Goal: Task Accomplishment & Management: Manage account settings

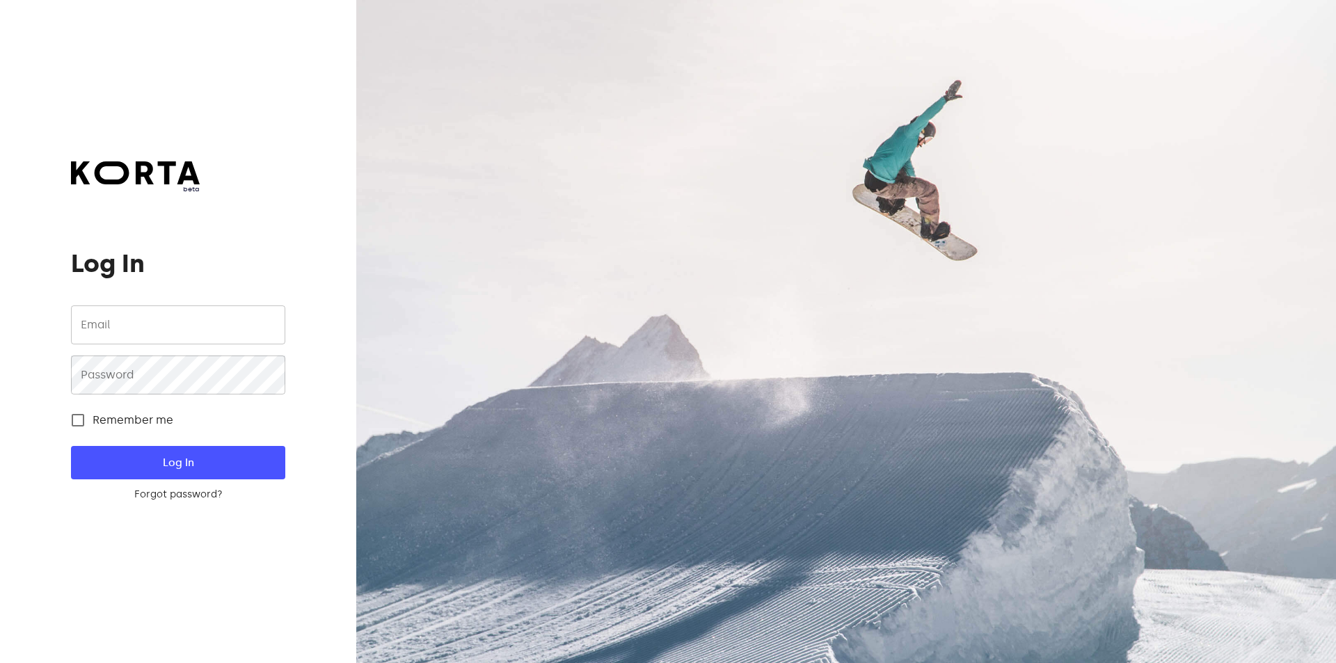
click at [138, 324] on input "email" at bounding box center [178, 325] width 214 height 39
type input "[EMAIL_ADDRESS][DOMAIN_NAME]"
click at [71, 446] on button "Log In" at bounding box center [178, 462] width 214 height 33
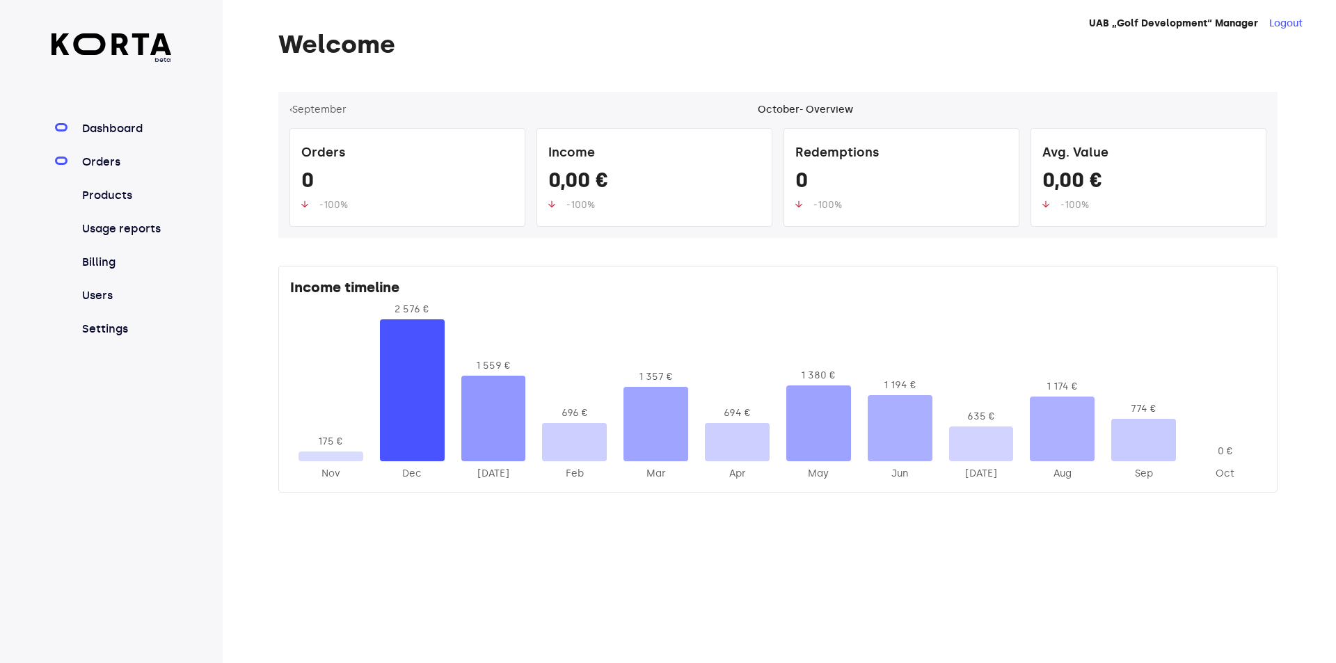
click at [116, 159] on link "Orders" at bounding box center [125, 162] width 93 height 17
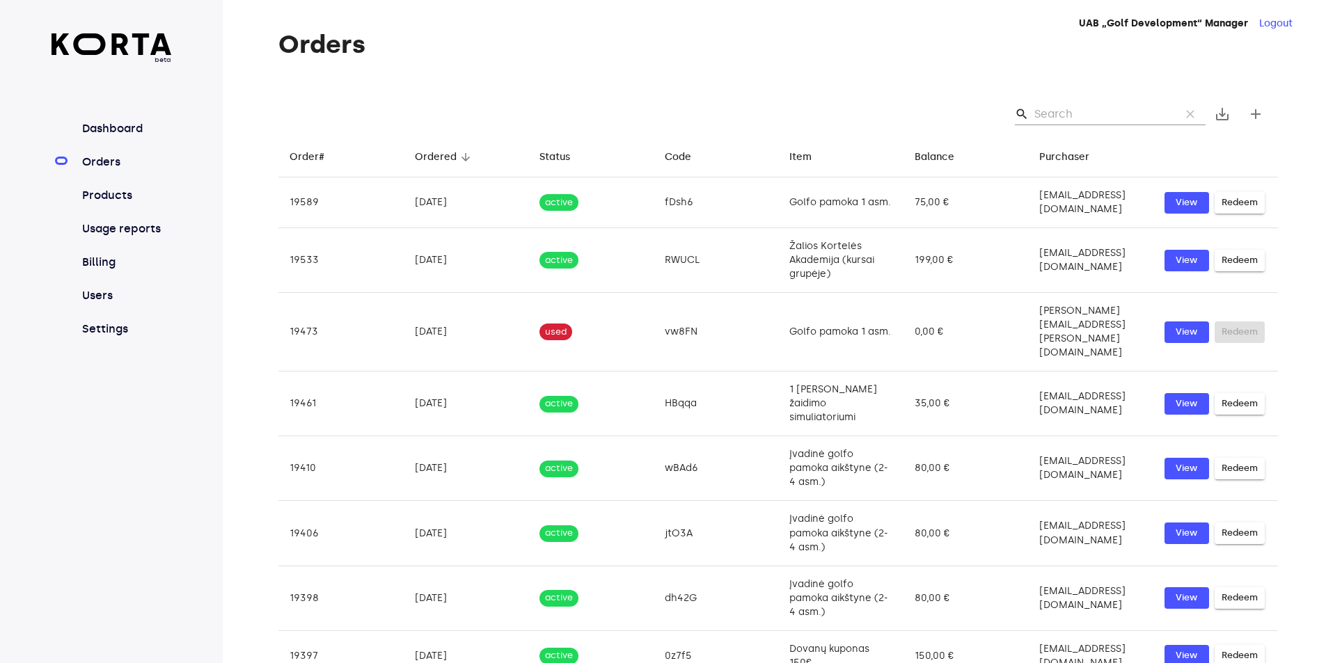
click at [1139, 113] on input "Search" at bounding box center [1101, 114] width 135 height 22
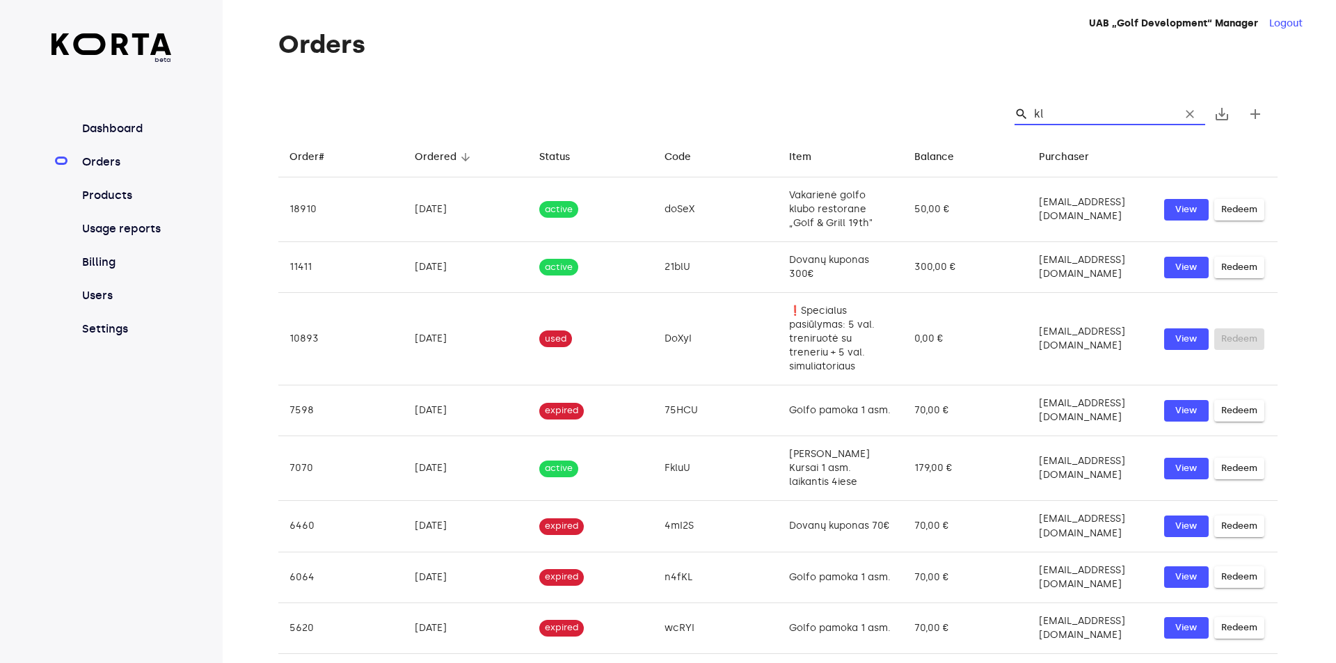
type input "k"
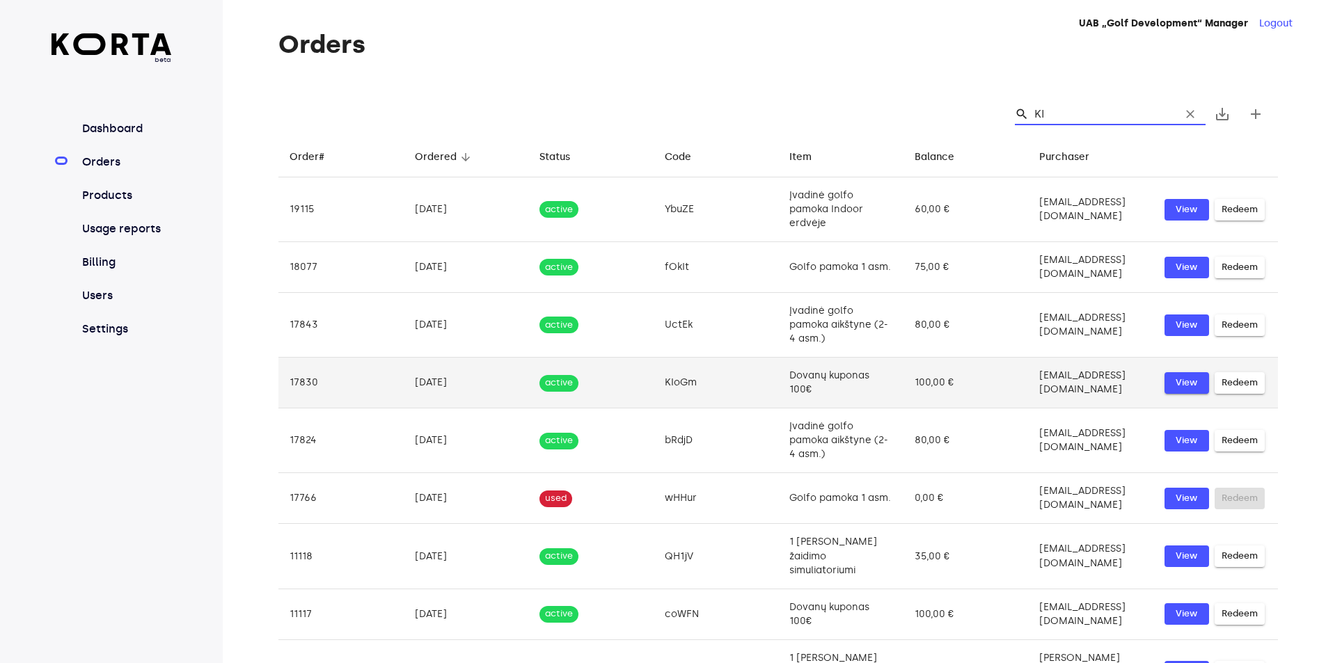
type input "KI"
click at [1200, 384] on span "View" at bounding box center [1186, 383] width 31 height 16
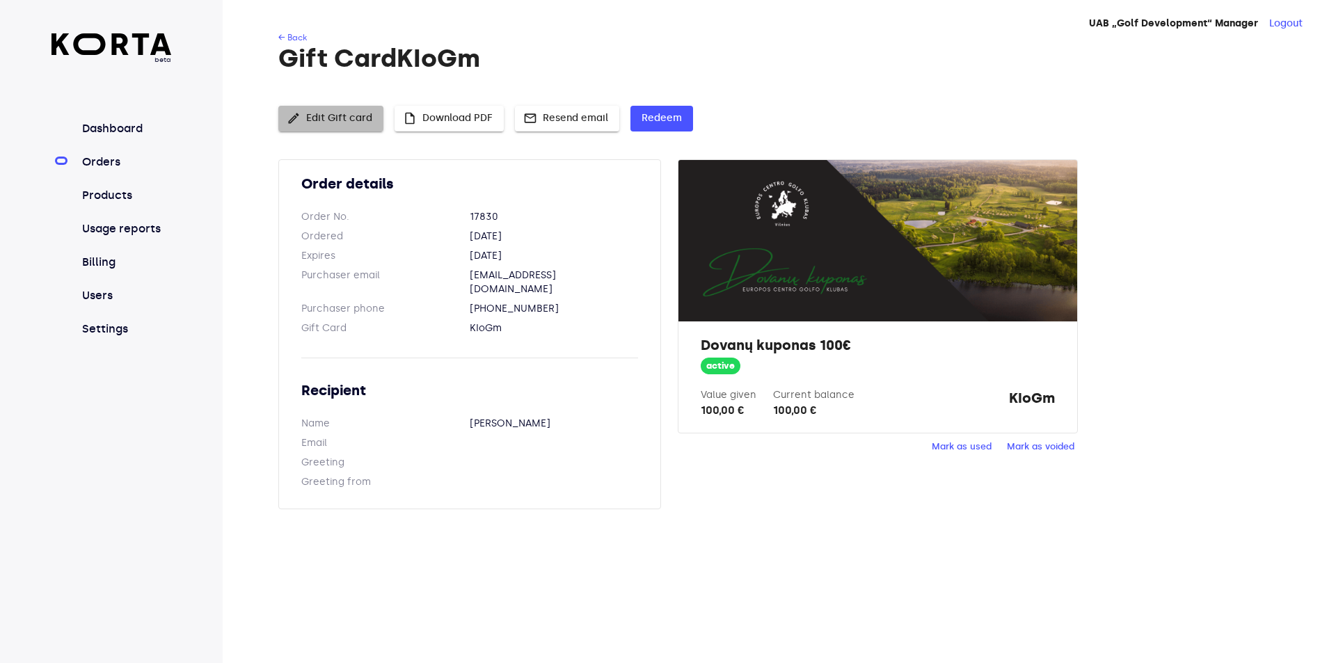
click at [357, 125] on span "edit Edit Gift card" at bounding box center [331, 118] width 83 height 17
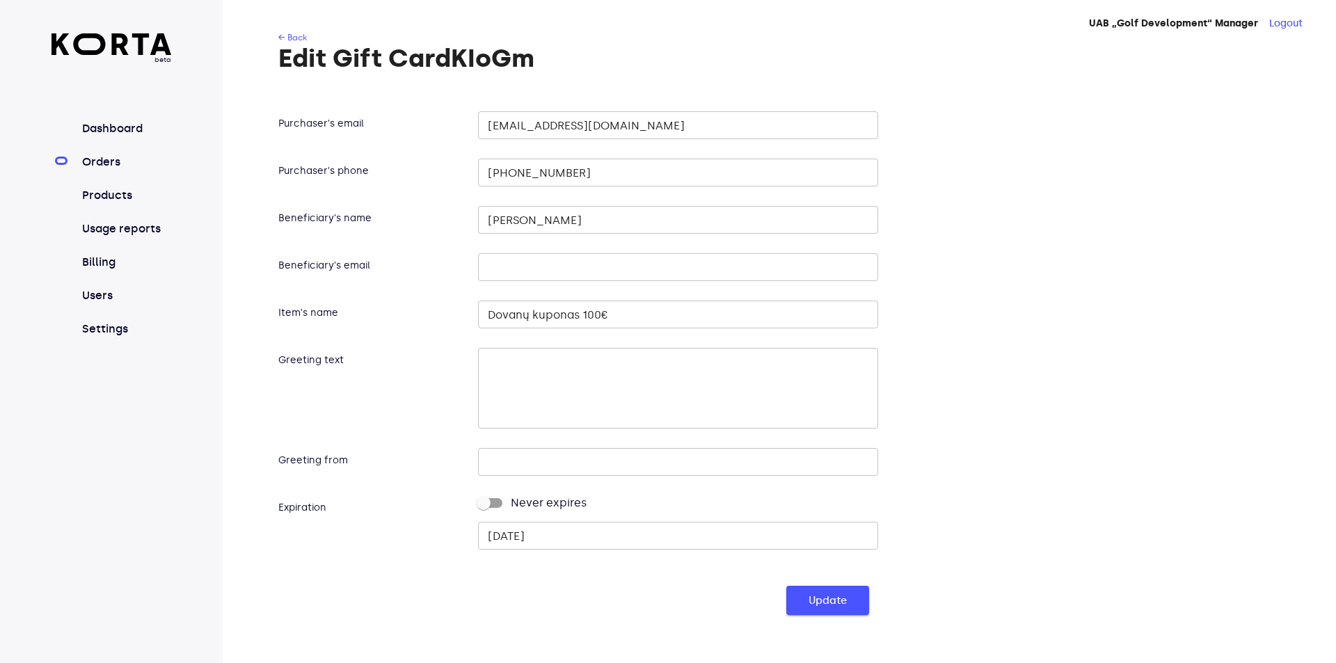
click at [823, 605] on span "Update" at bounding box center [828, 601] width 38 height 18
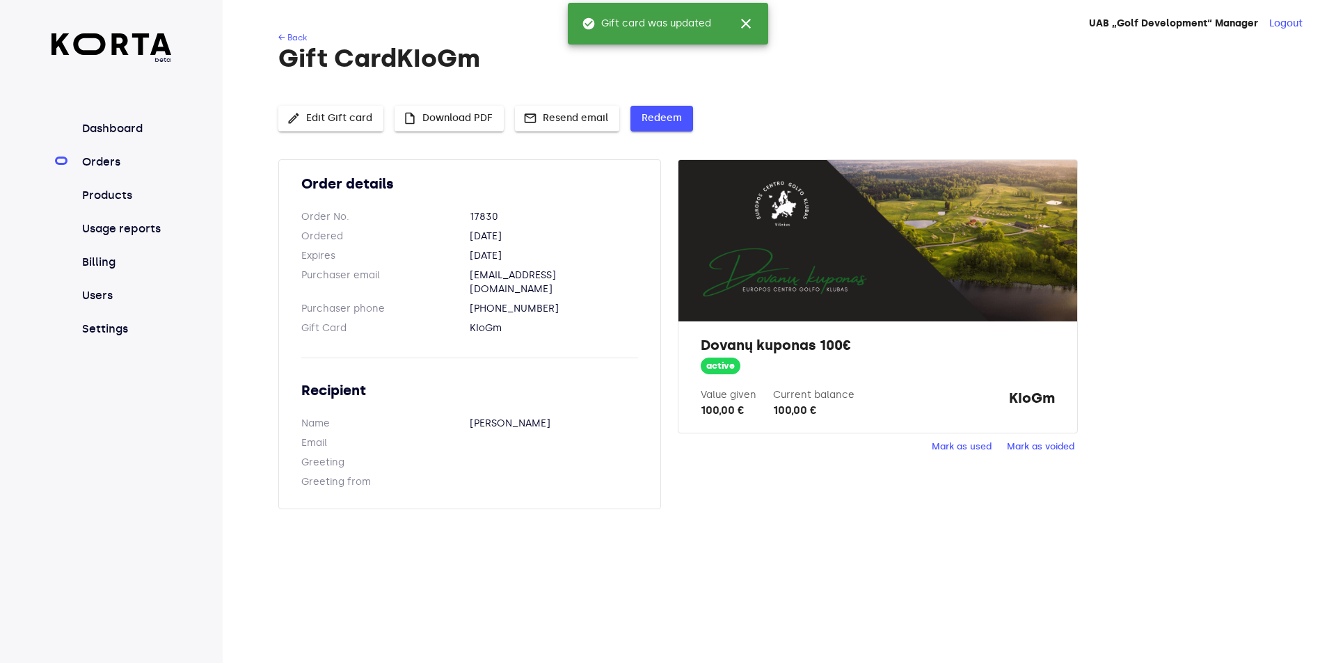
click at [642, 114] on span "Redeem" at bounding box center [662, 118] width 40 height 17
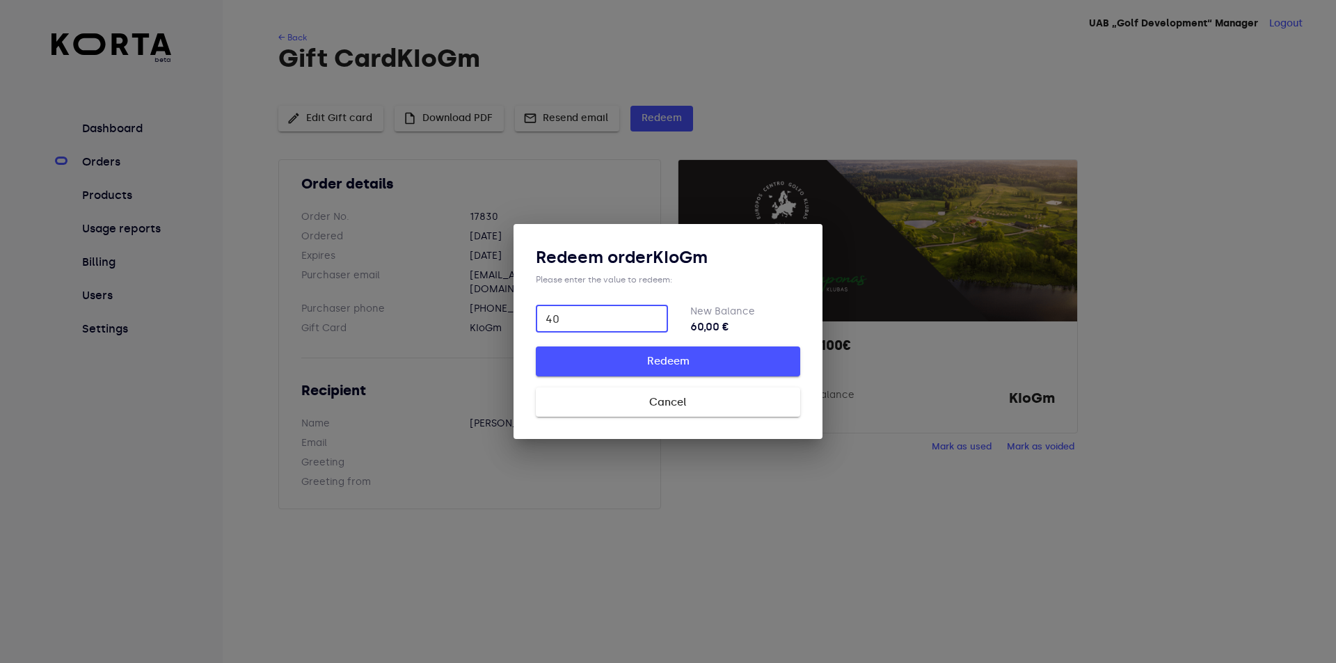
type input "40"
click at [664, 355] on span "Redeem" at bounding box center [668, 361] width 220 height 18
